Goal: Transaction & Acquisition: Purchase product/service

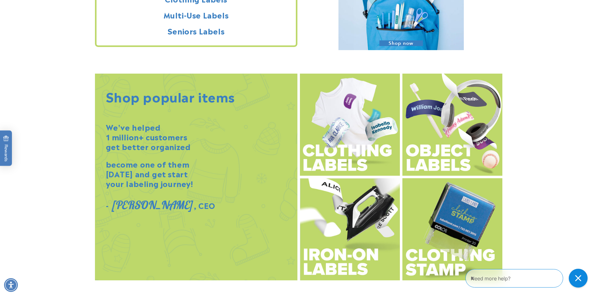
scroll to position [658, 0]
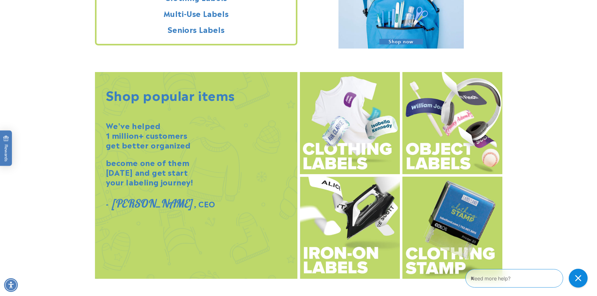
click at [440, 140] on img at bounding box center [452, 123] width 100 height 102
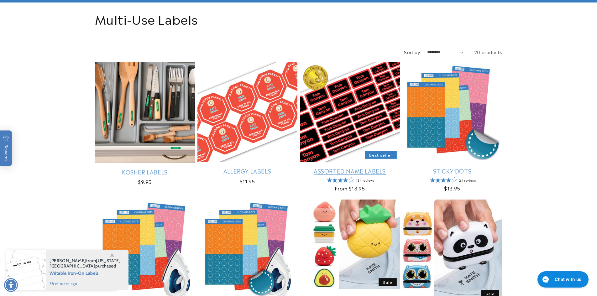
scroll to position [94, 0]
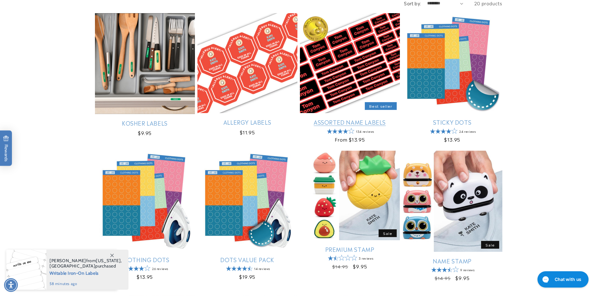
click at [358, 118] on link "Assorted Name Labels" at bounding box center [350, 121] width 100 height 7
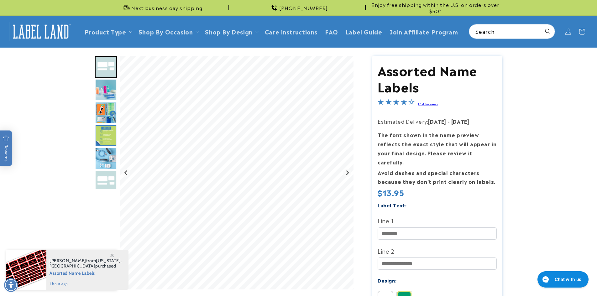
click at [108, 90] on img "Go to slide 3" at bounding box center [106, 90] width 22 height 22
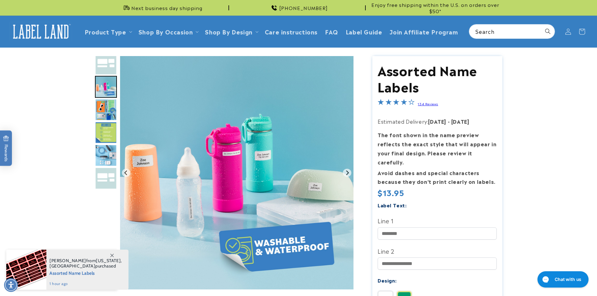
click at [107, 107] on img "Go to slide 4" at bounding box center [106, 110] width 22 height 22
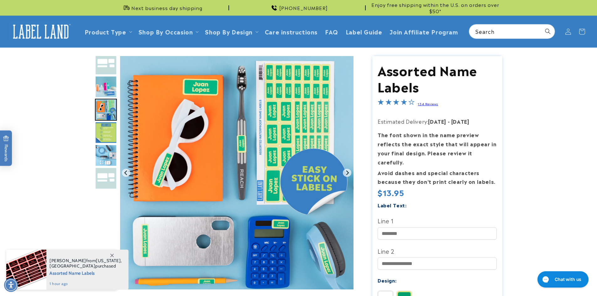
click at [108, 125] on img "Go to slide 5" at bounding box center [106, 133] width 22 height 22
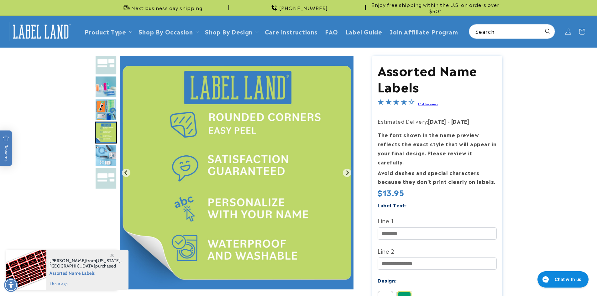
click at [114, 151] on img "Go to slide 6" at bounding box center [106, 155] width 22 height 22
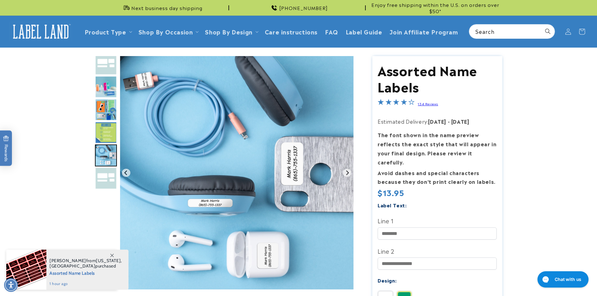
click at [103, 175] on img "Go to slide 7" at bounding box center [106, 178] width 22 height 22
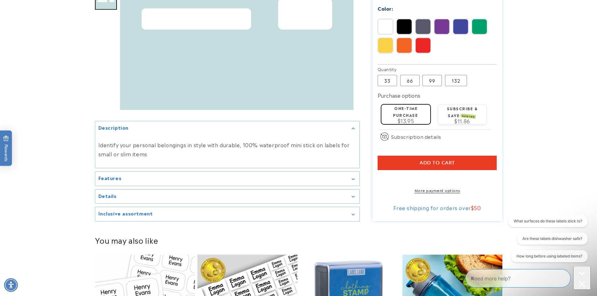
scroll to position [313, 0]
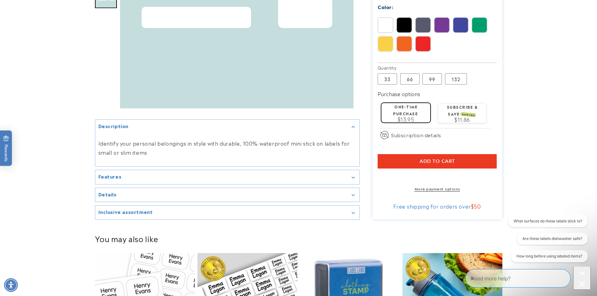
click at [241, 194] on summary "Details" at bounding box center [227, 195] width 264 height 14
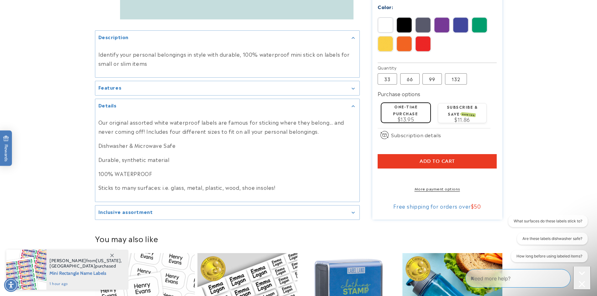
click at [207, 86] on div "Features" at bounding box center [227, 88] width 258 height 5
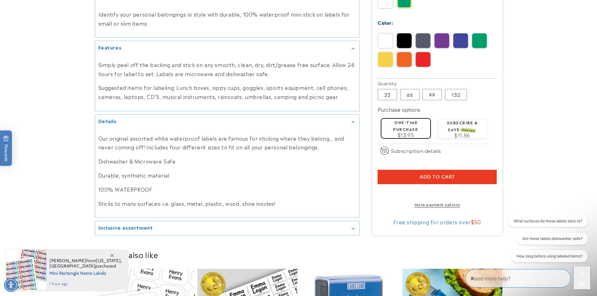
click at [155, 229] on div "Inclusive assortment" at bounding box center [227, 228] width 258 height 5
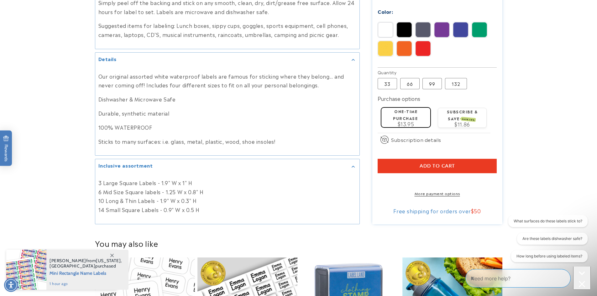
scroll to position [376, 0]
